Goal: Find specific page/section: Find specific page/section

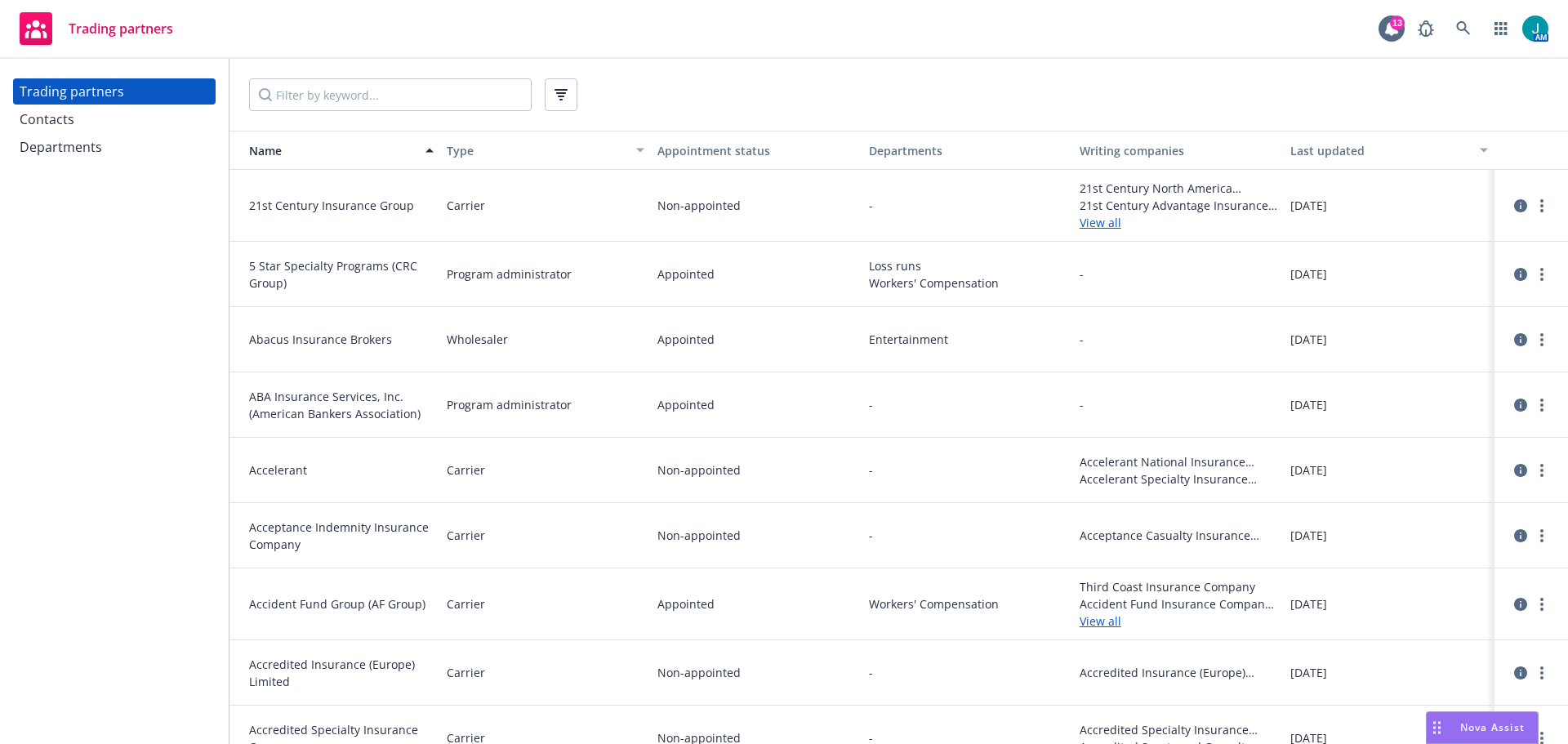
click at [74, 145] on div "Departments" at bounding box center [61, 147] width 82 height 26
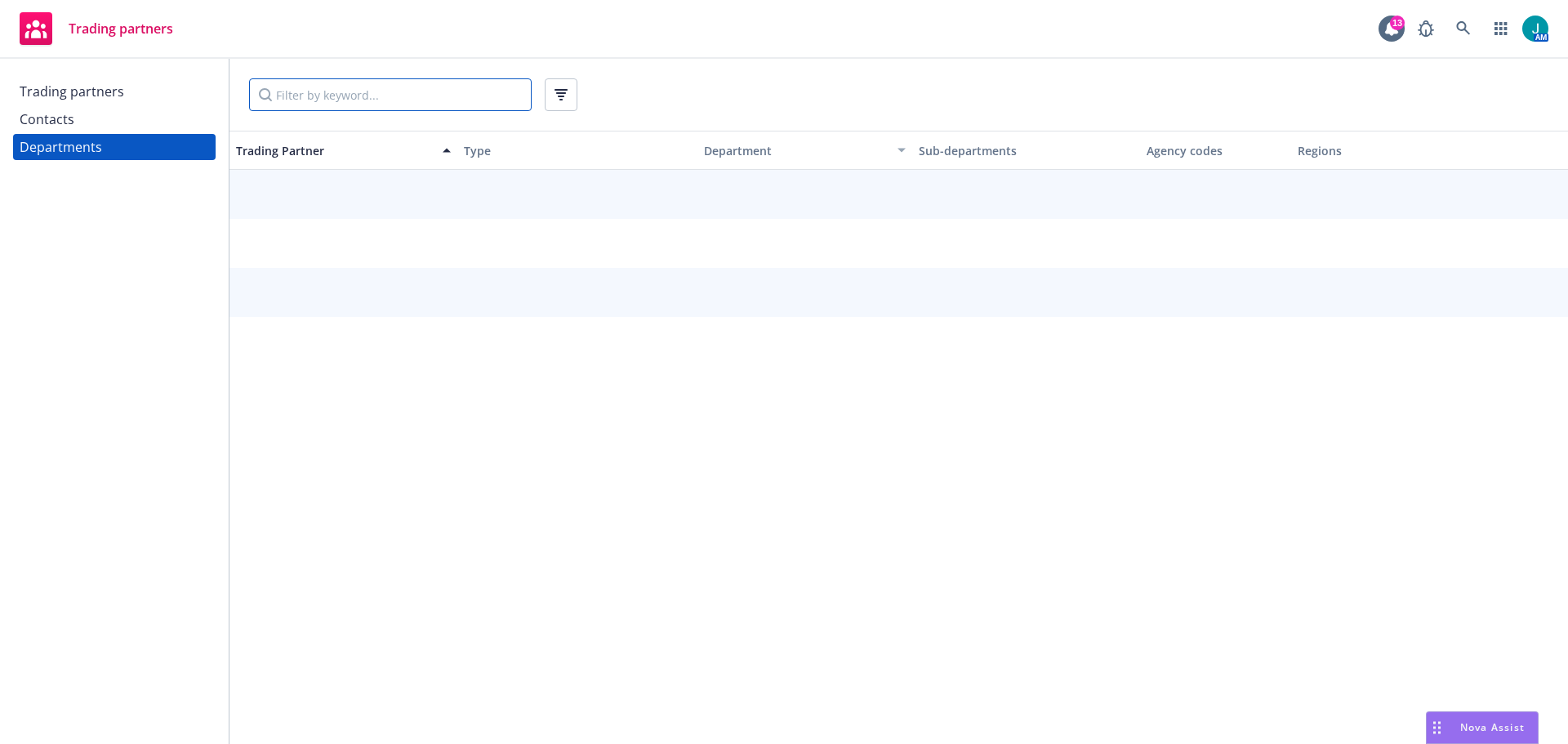
click at [311, 87] on input "Filter by keyword..." at bounding box center [390, 95] width 283 height 33
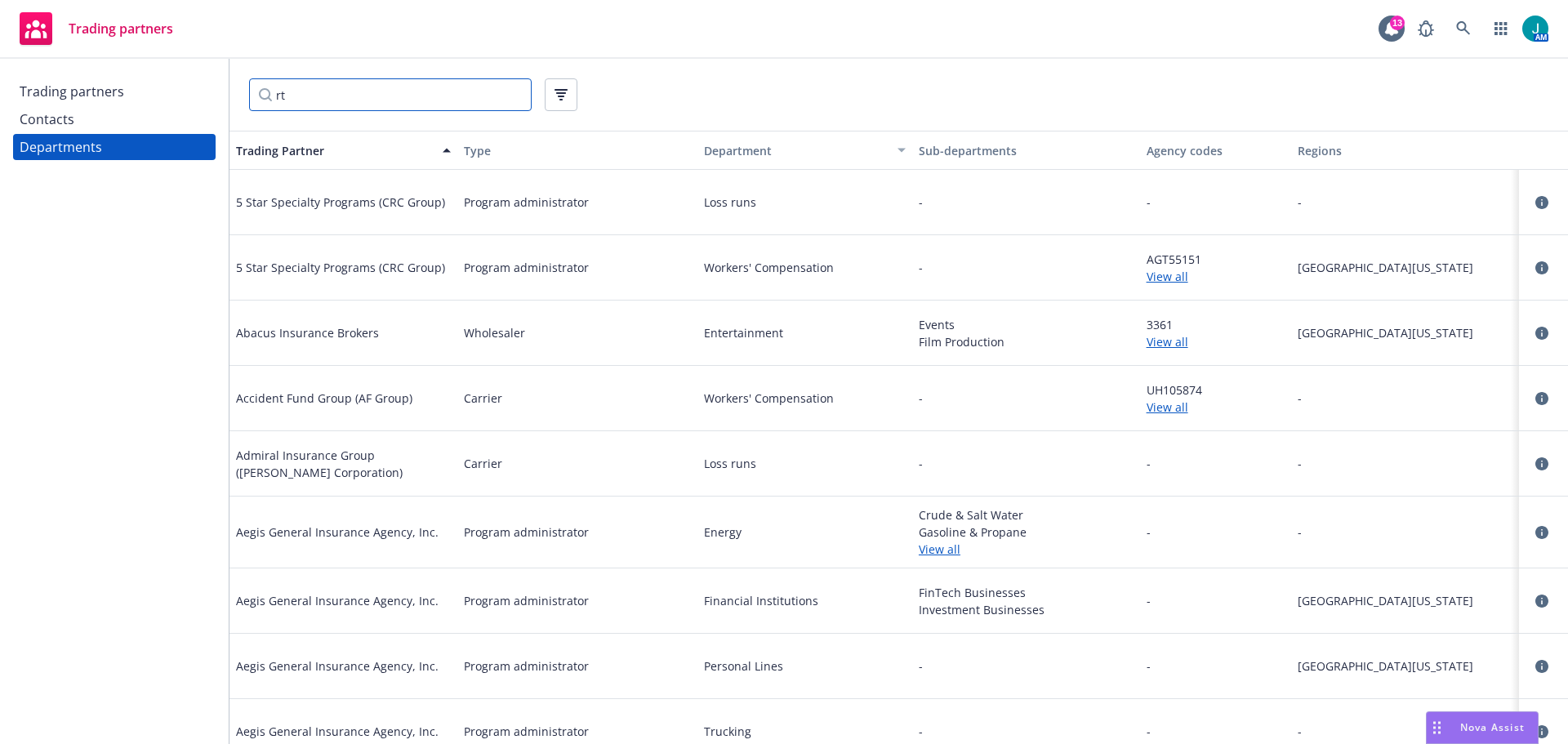
type input "r"
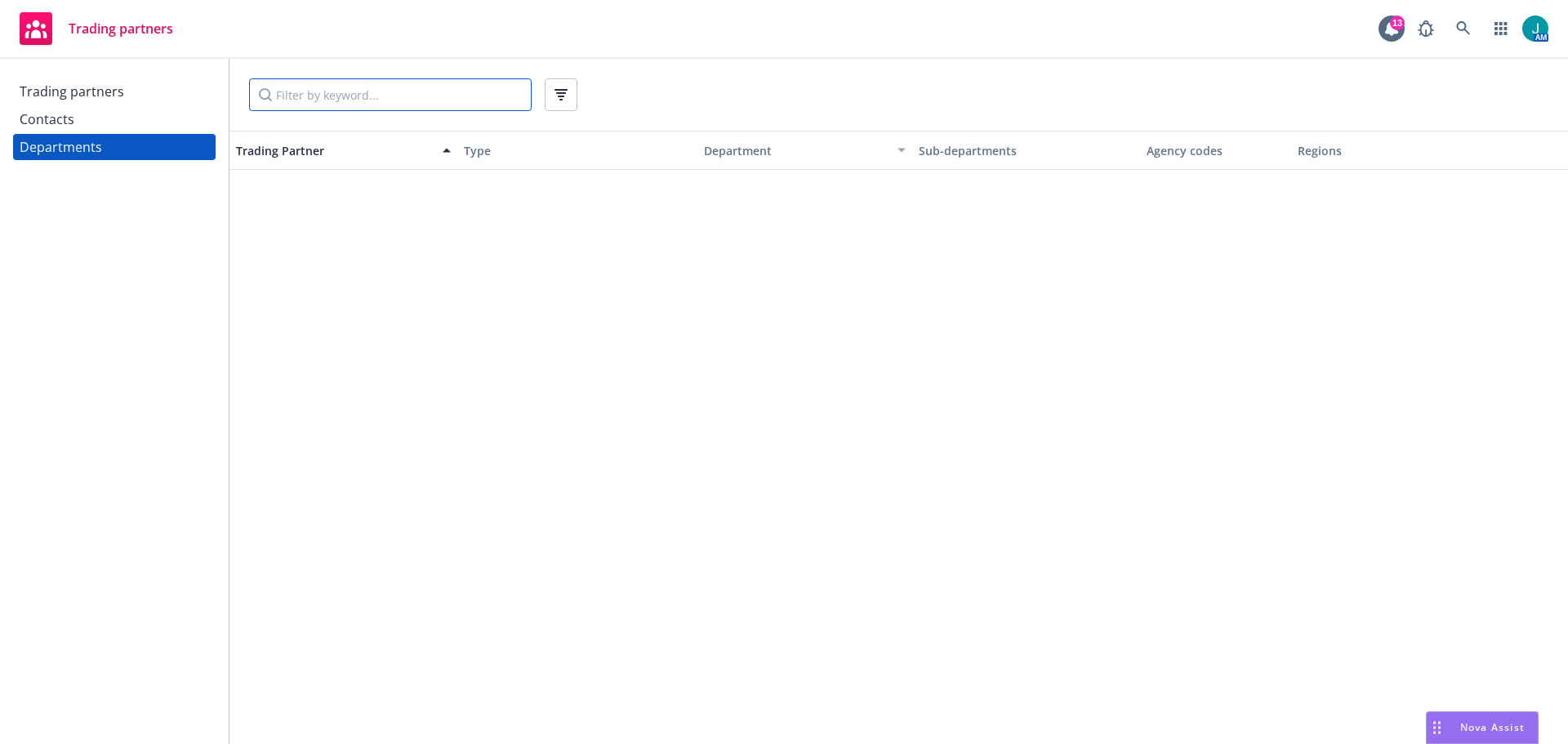
click at [269, 97] on input "Filter by keyword..." at bounding box center [390, 95] width 283 height 33
drag, startPoint x: 327, startPoint y: 98, endPoint x: 194, endPoint y: 92, distance: 133.1
click at [196, 94] on div "Trading partners Contacts Departments EPLI Trading Partner Type Department Sub-…" at bounding box center [784, 401] width 1568 height 685
type input "Employment"
